Goal: Obtain resource: Download file/media

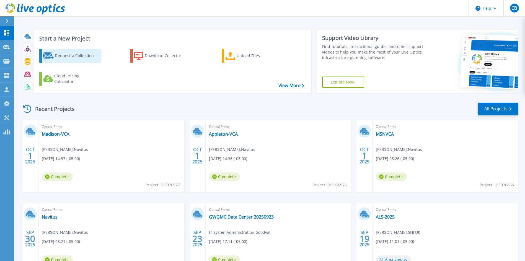
click at [76, 56] on div "Request a Collection" at bounding box center [77, 55] width 44 height 11
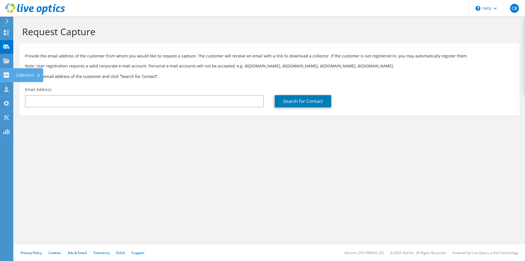
click at [6, 73] on icon at bounding box center [6, 74] width 7 height 5
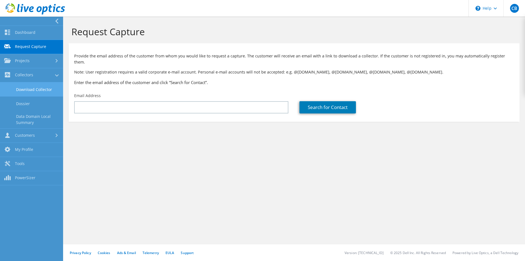
click at [41, 91] on link "Download Collector" at bounding box center [31, 89] width 63 height 14
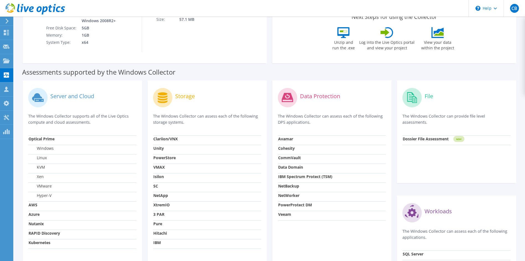
scroll to position [127, 0]
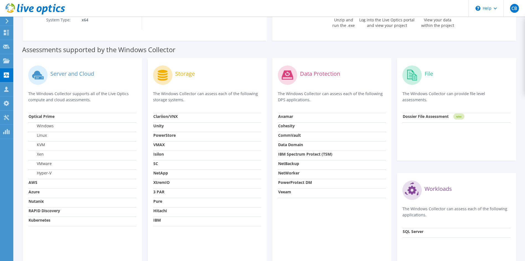
click at [41, 201] on strong "Nutanix" at bounding box center [36, 200] width 15 height 5
click at [41, 202] on strong "Nutanix" at bounding box center [36, 200] width 15 height 5
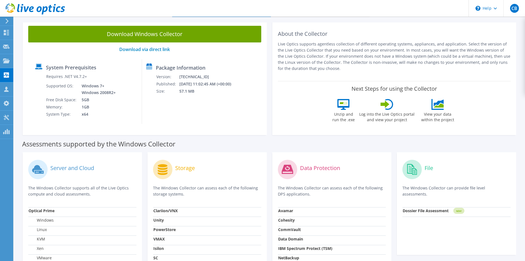
scroll to position [0, 0]
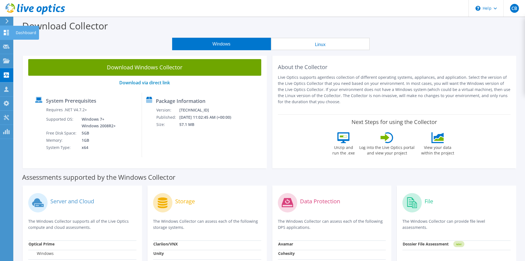
click at [3, 36] on div at bounding box center [6, 33] width 7 height 6
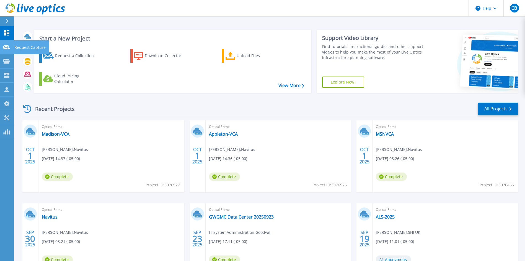
click at [9, 51] on link "Request Capture Request Capture" at bounding box center [7, 47] width 14 height 14
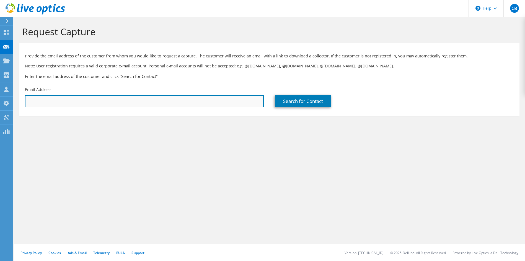
click at [133, 96] on input "text" at bounding box center [144, 101] width 239 height 12
paste input "mjwilson@johnsonfinancialgroup.com"
type input "mjwilson@johnsonfinancialgroup.com"
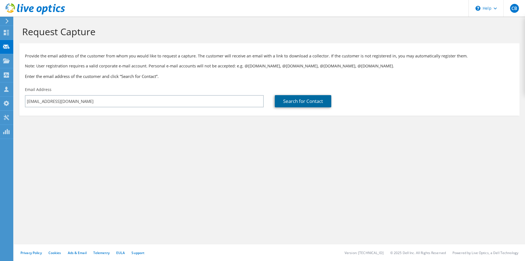
click at [305, 97] on link "Search for Contact" at bounding box center [303, 101] width 56 height 12
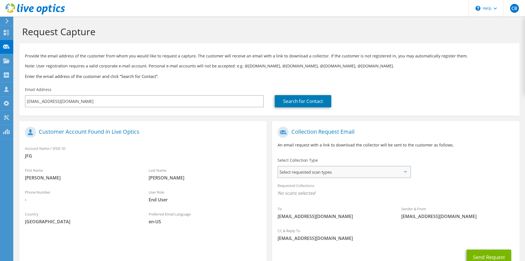
click at [354, 171] on span "Select requested scan types" at bounding box center [344, 171] width 132 height 11
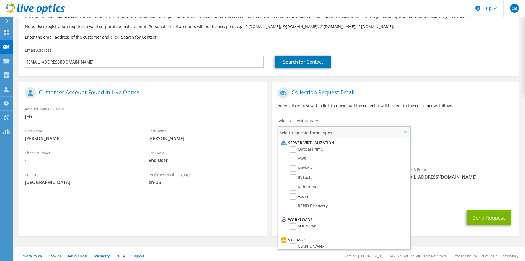
scroll to position [42, 0]
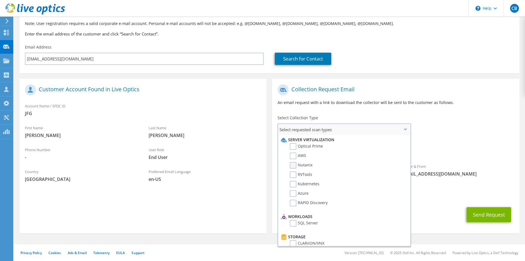
click at [292, 165] on label "Nutanix" at bounding box center [301, 165] width 23 height 7
click at [0, 0] on input "Nutanix" at bounding box center [0, 0] width 0 height 0
click at [459, 166] on div "Sender & From liveoptics@liveoptics.com" at bounding box center [458, 171] width 124 height 19
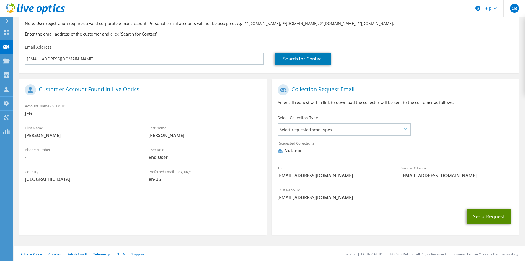
click at [490, 216] on button "Send Request" at bounding box center [489, 216] width 45 height 15
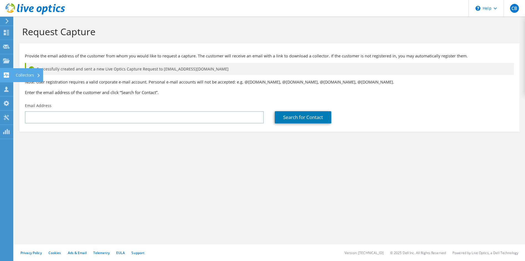
click at [32, 76] on div "Collectors" at bounding box center [28, 75] width 30 height 14
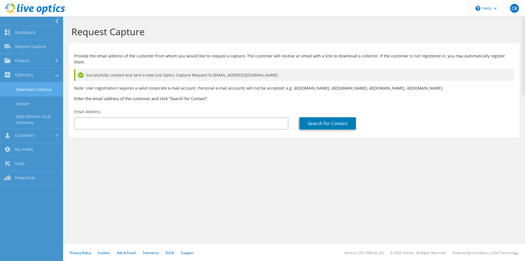
click at [32, 92] on link "Download Collector" at bounding box center [31, 89] width 63 height 14
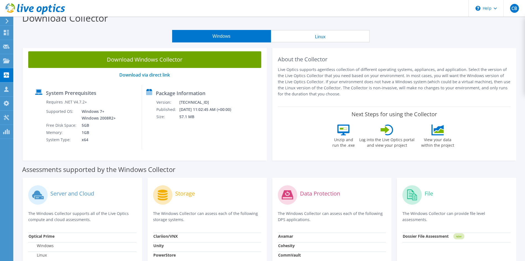
scroll to position [6, 0]
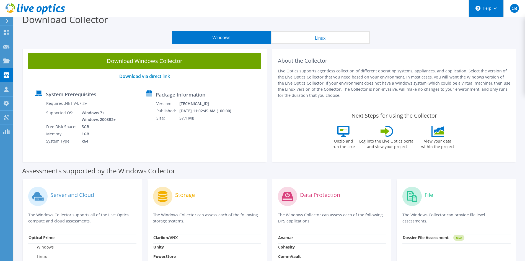
click at [484, 4] on div "\n Help" at bounding box center [486, 8] width 35 height 17
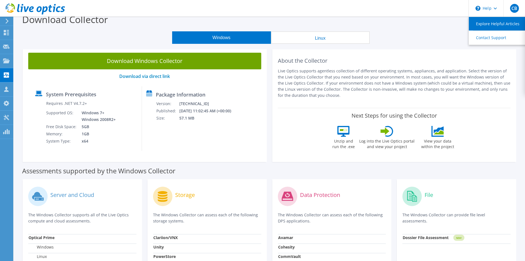
click at [489, 23] on link "Explore Helpful Articles" at bounding box center [500, 24] width 62 height 14
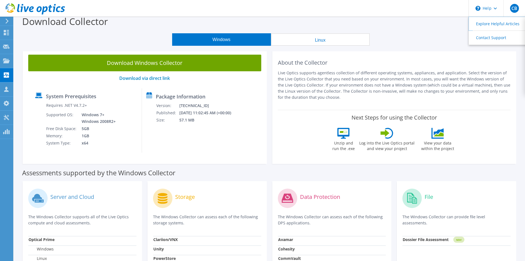
scroll to position [0, 0]
